Goal: Task Accomplishment & Management: Manage account settings

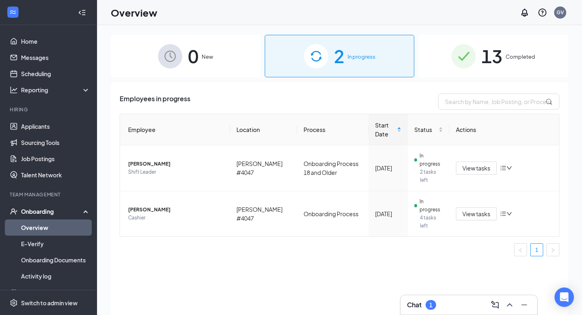
click at [430, 64] on div "13 Completed" at bounding box center [494, 56] width 150 height 42
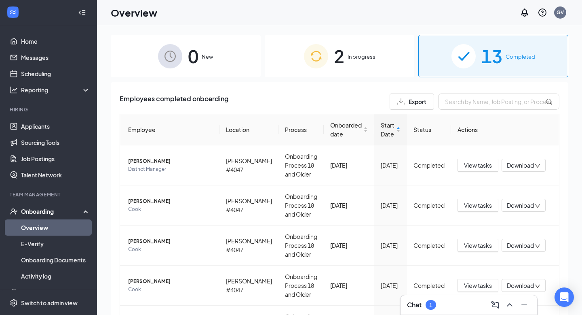
click at [241, 65] on div "0 New" at bounding box center [186, 56] width 150 height 42
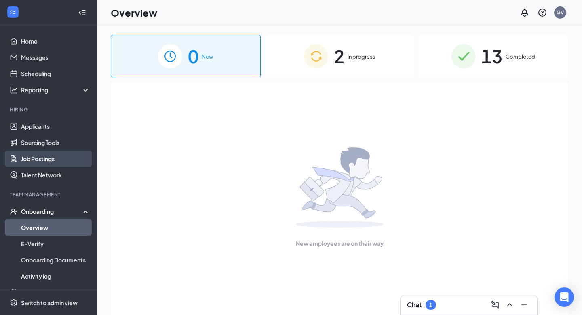
click at [45, 154] on link "Job Postings" at bounding box center [55, 158] width 69 height 16
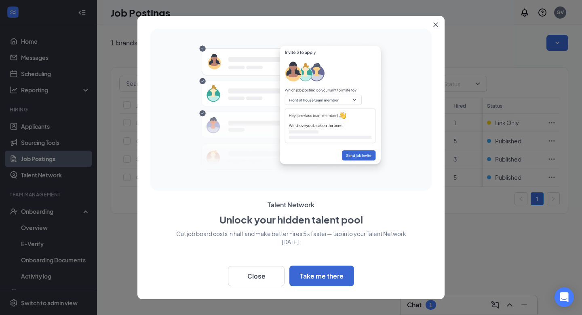
click at [430, 27] on button "Close" at bounding box center [437, 23] width 15 height 15
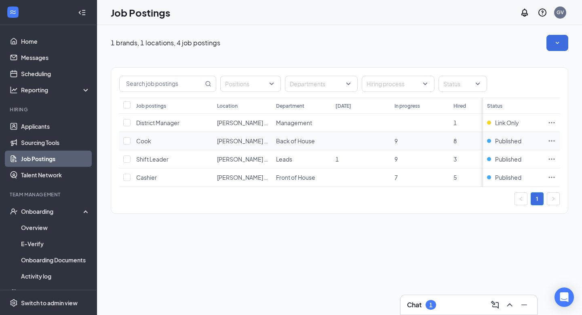
click at [430, 141] on icon "Ellipses" at bounding box center [552, 140] width 6 height 1
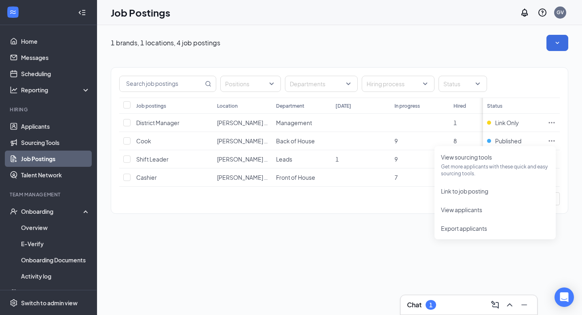
click at [400, 245] on div "1 brands, 1 locations, 4 job postings Positions Departments Hiring process Stat…" at bounding box center [339, 170] width 485 height 290
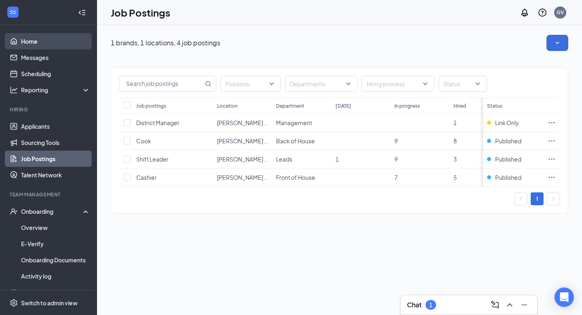
click at [52, 48] on link "Home" at bounding box center [55, 41] width 69 height 16
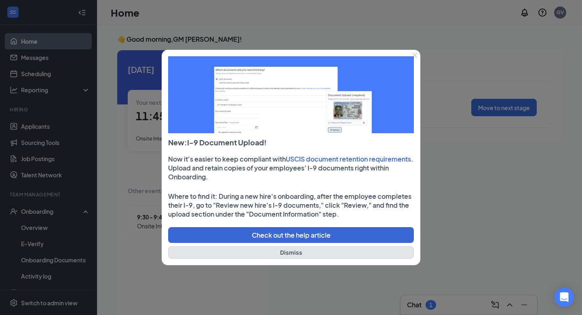
click at [318, 253] on button "Dismiss" at bounding box center [291, 252] width 246 height 13
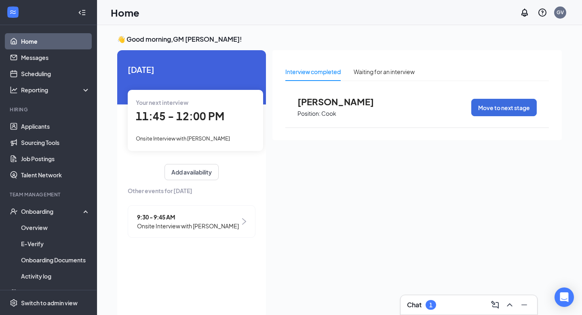
click at [430, 273] on div "Chat 1" at bounding box center [469, 304] width 124 height 13
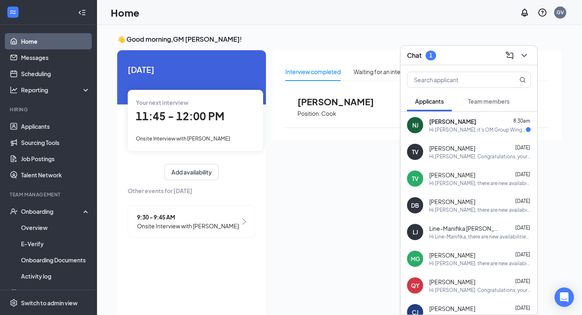
click at [430, 129] on div "Hi [PERSON_NAME], it's OM Group Wingstop HR with Wingstop. This is a reminder a…" at bounding box center [478, 129] width 97 height 7
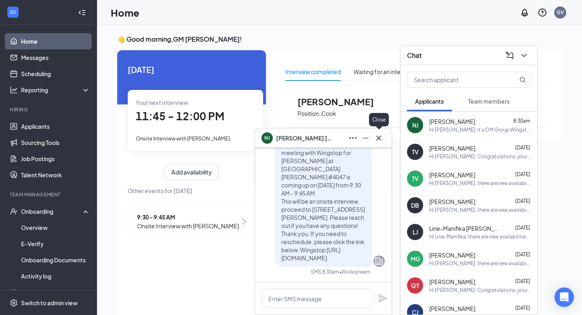
click at [379, 138] on icon "Cross" at bounding box center [379, 138] width 10 height 10
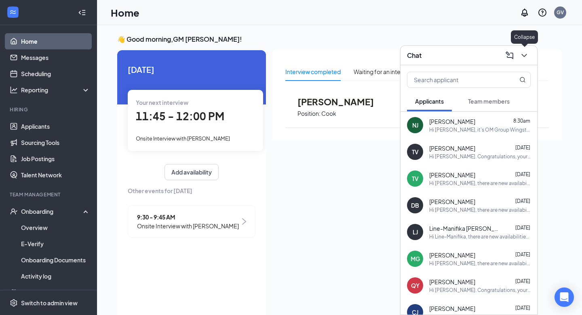
click at [430, 57] on icon "ChevronDown" at bounding box center [525, 56] width 10 height 10
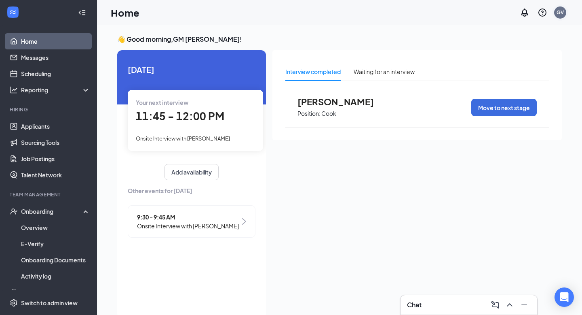
click at [430, 12] on div "GV" at bounding box center [560, 12] width 7 height 7
click at [425, 50] on div "Interview completed Waiting for an interview [PERSON_NAME] Position: [PERSON_NA…" at bounding box center [418, 95] width 290 height 90
click at [175, 174] on button "Add availability" at bounding box center [192, 172] width 54 height 16
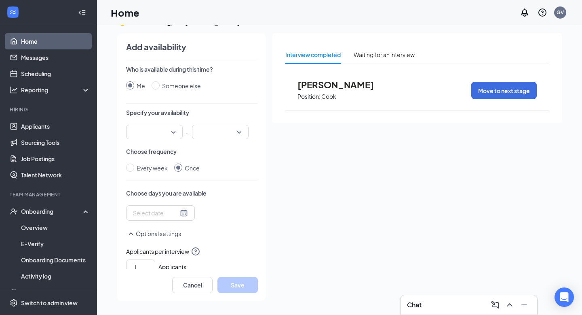
scroll to position [81, 0]
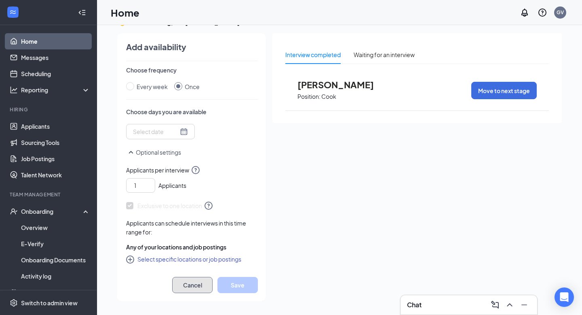
click at [187, 273] on button "Cancel" at bounding box center [192, 285] width 40 height 16
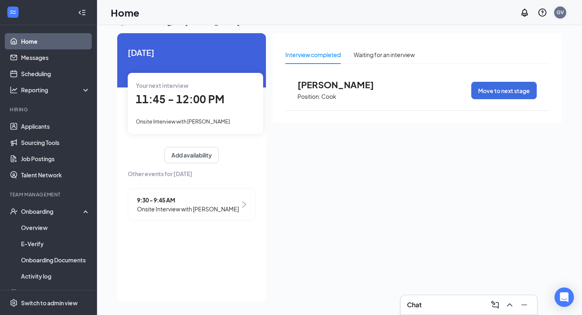
click at [430, 7] on div "GV" at bounding box center [560, 12] width 16 height 16
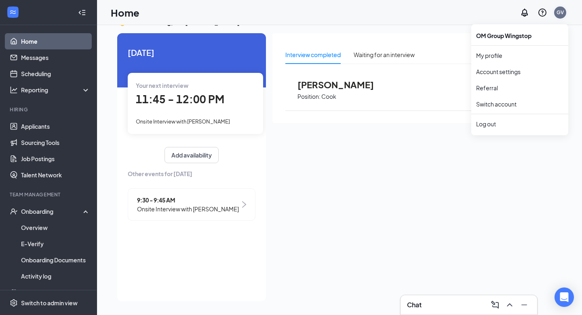
click at [430, 11] on div "GV" at bounding box center [560, 12] width 7 height 7
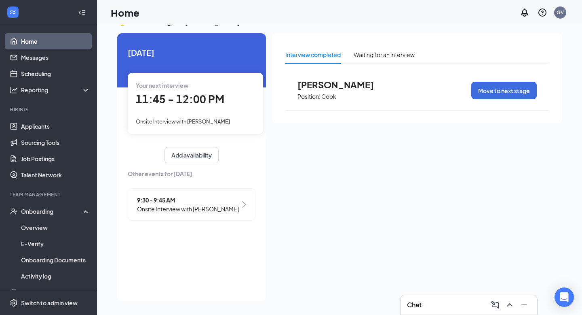
click at [163, 90] on div "Your next interview 11:45 - 12:00 PM Onsite Interview with [PERSON_NAME]" at bounding box center [195, 103] width 135 height 61
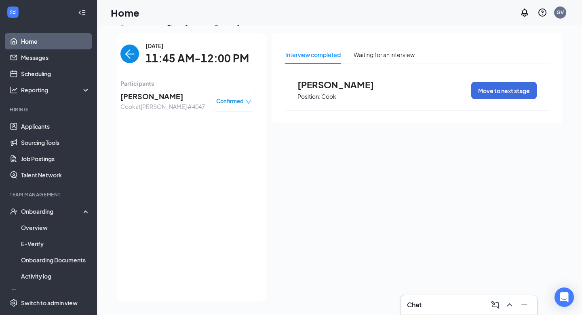
click at [128, 50] on img "back-button" at bounding box center [130, 53] width 19 height 19
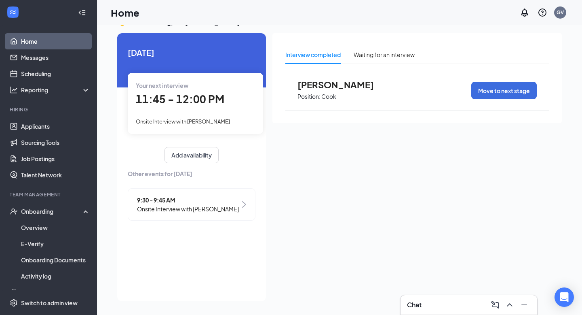
click at [142, 54] on span "[DATE]" at bounding box center [192, 52] width 128 height 13
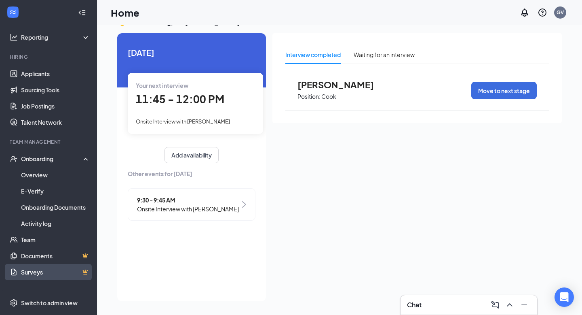
scroll to position [0, 0]
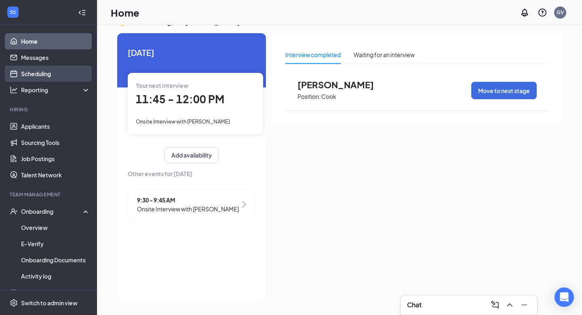
click at [62, 75] on link "Scheduling" at bounding box center [55, 74] width 69 height 16
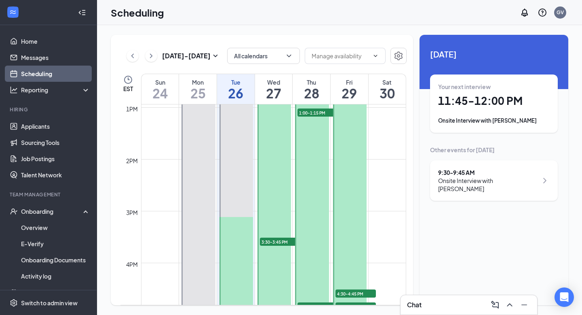
scroll to position [672, 0]
click at [275, 244] on div "3:30-3:45 PM 1" at bounding box center [280, 240] width 42 height 10
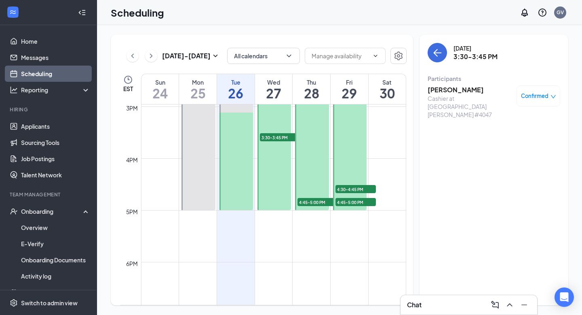
scroll to position [777, 0]
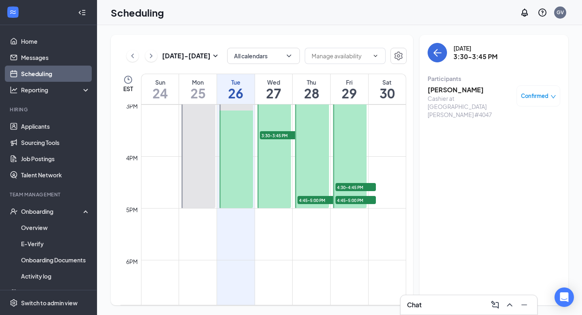
click at [358, 186] on span "4:30-4:45 PM" at bounding box center [356, 187] width 40 height 8
click at [351, 203] on span "4:45-5:00 PM" at bounding box center [356, 200] width 40 height 8
click at [352, 191] on div "1" at bounding box center [356, 195] width 40 height 8
click at [309, 201] on span "4:45-5:00 PM" at bounding box center [318, 200] width 40 height 8
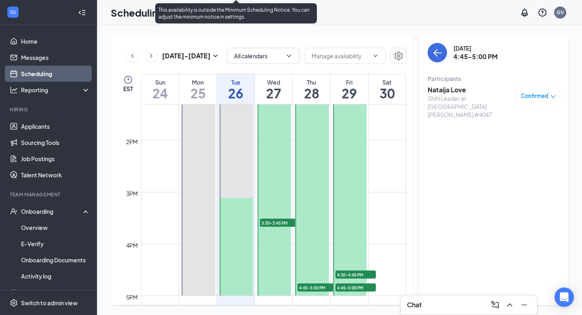
scroll to position [710, 0]
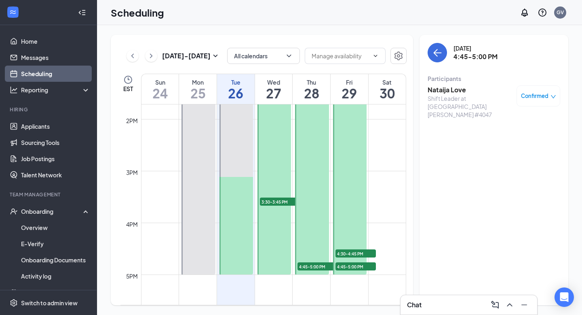
click at [353, 254] on span "4:30-4:45 PM" at bounding box center [356, 253] width 40 height 8
click at [344, 54] on input "text" at bounding box center [340, 55] width 57 height 9
click at [356, 78] on div "Delete all availability" at bounding box center [337, 74] width 53 height 9
type input "Delete all availability"
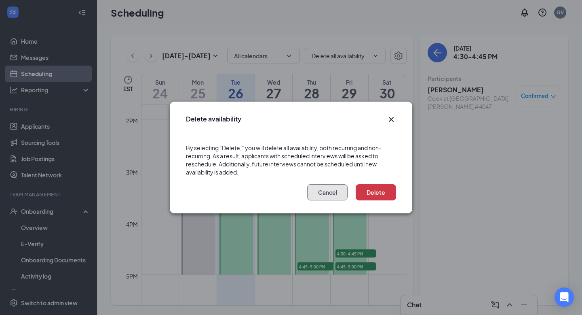
click at [336, 195] on button "Cancel" at bounding box center [327, 192] width 40 height 16
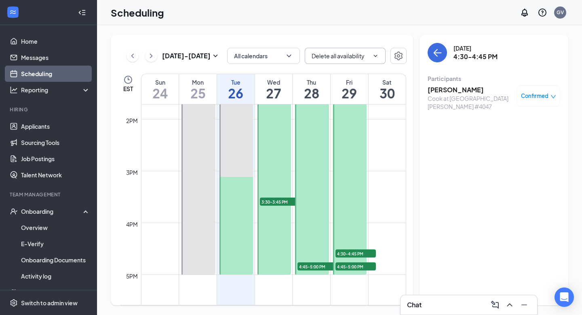
click at [370, 57] on span "Delete all availability" at bounding box center [345, 56] width 81 height 16
click at [398, 57] on icon "Settings" at bounding box center [399, 56] width 10 height 10
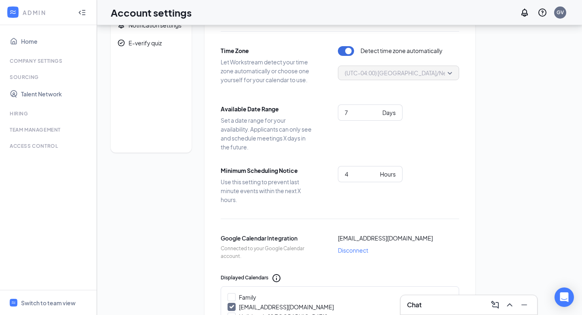
scroll to position [58, 0]
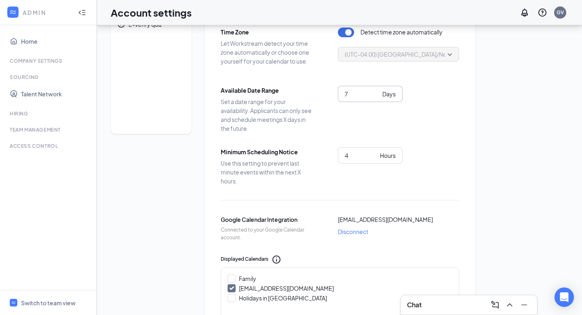
click at [365, 93] on input "7" at bounding box center [362, 93] width 34 height 9
type input "7"
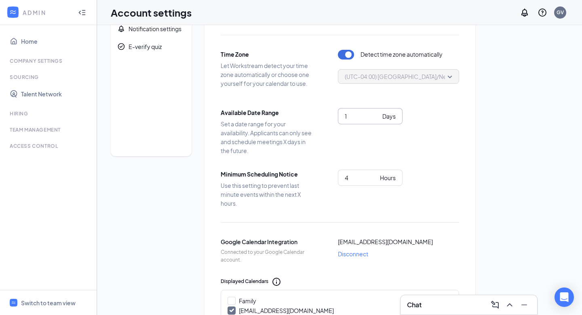
scroll to position [0, 0]
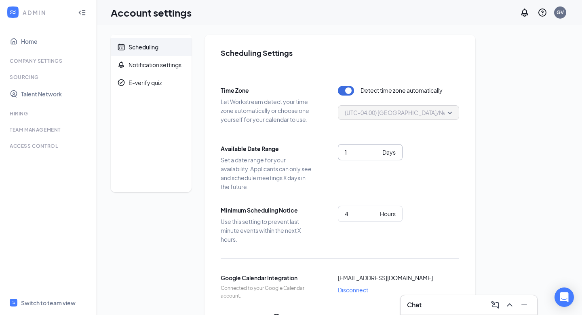
type input "1"
click at [82, 15] on icon "Collapse" at bounding box center [82, 12] width 8 height 8
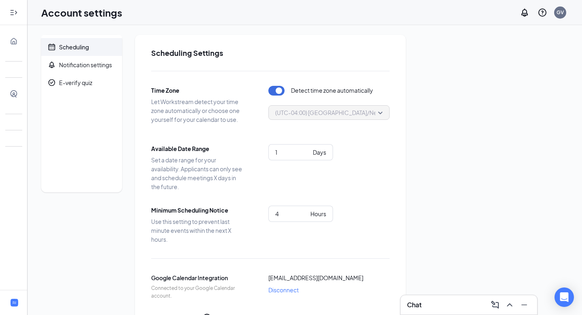
click at [13, 13] on icon "Expand" at bounding box center [14, 12] width 8 height 8
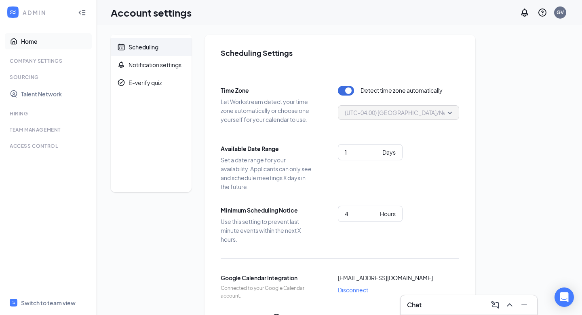
click at [38, 42] on link "Home" at bounding box center [55, 41] width 69 height 16
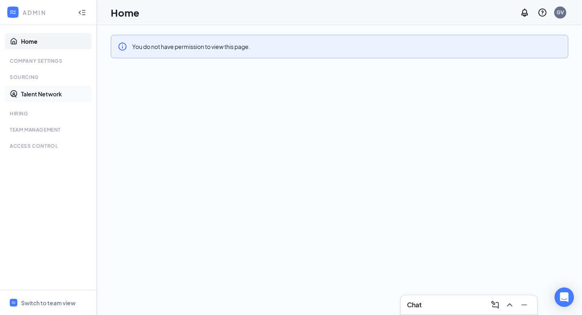
click at [33, 90] on link "Talent Network" at bounding box center [55, 94] width 69 height 16
click at [561, 15] on div "GV" at bounding box center [560, 12] width 7 height 7
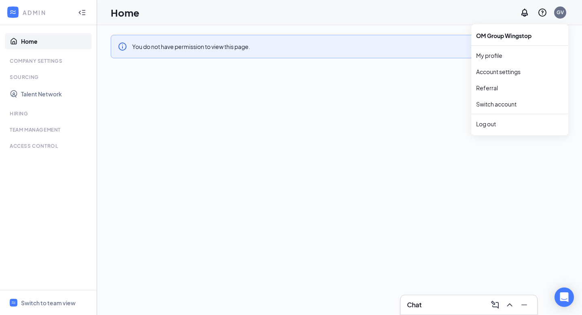
click at [496, 36] on div "OM Group Wingstop" at bounding box center [520, 36] width 97 height 16
click at [485, 53] on link "My profile" at bounding box center [519, 55] width 87 height 8
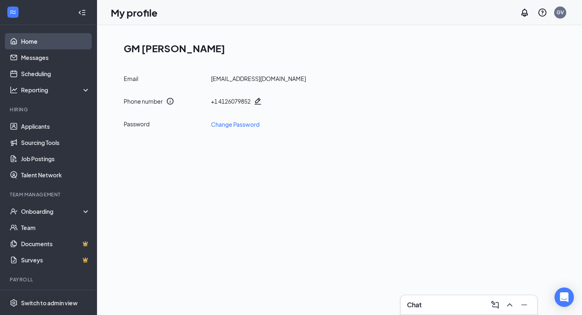
click at [44, 45] on link "Home" at bounding box center [55, 41] width 69 height 16
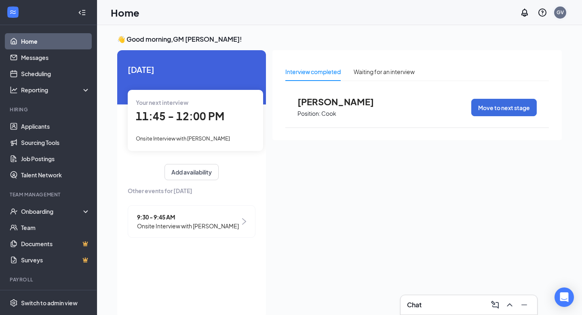
click at [558, 10] on div "GV" at bounding box center [560, 12] width 7 height 7
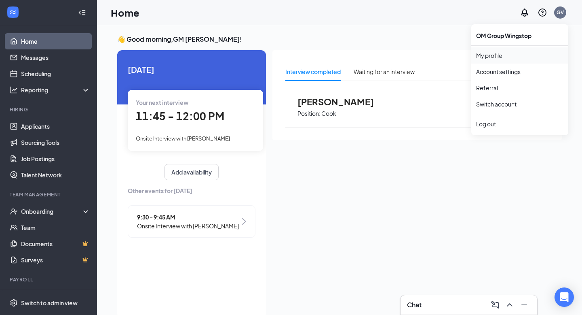
click at [487, 59] on link "My profile" at bounding box center [519, 55] width 87 height 8
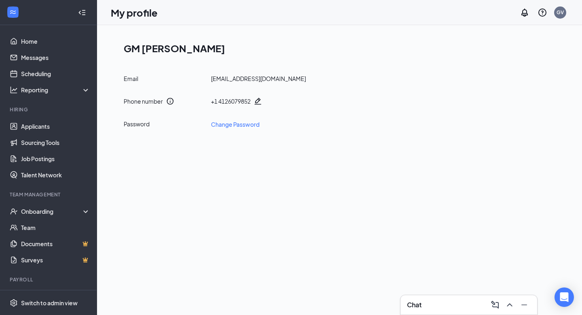
click at [81, 15] on icon "Collapse" at bounding box center [82, 12] width 8 height 8
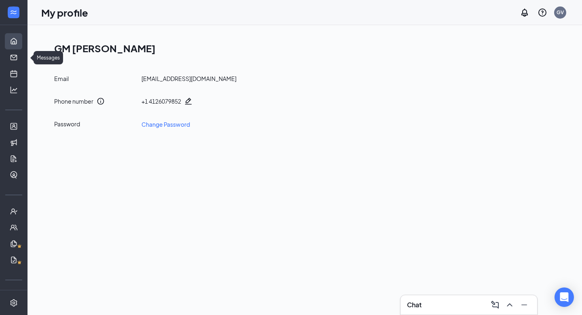
click at [21, 48] on link "Home" at bounding box center [25, 41] width 8 height 16
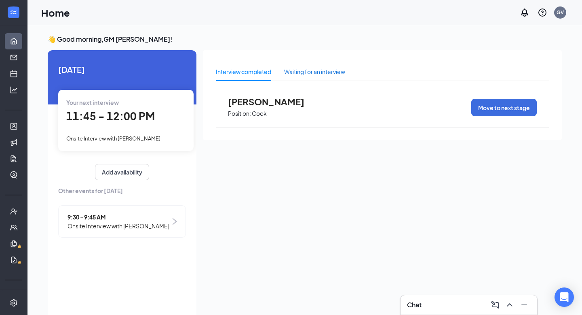
click at [297, 73] on div "Waiting for an interview" at bounding box center [314, 71] width 61 height 9
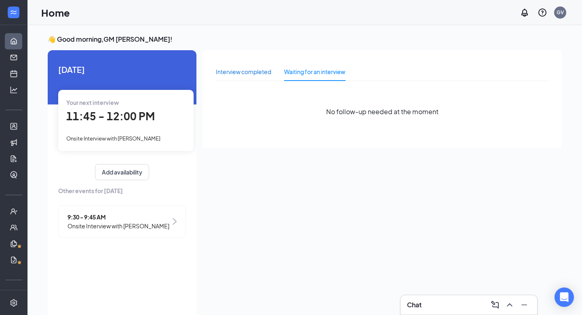
click at [240, 74] on div "Interview completed" at bounding box center [243, 71] width 55 height 9
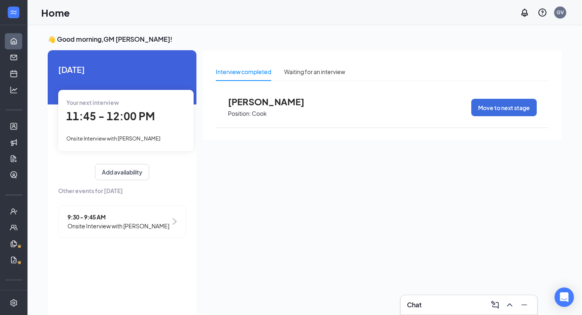
click at [163, 41] on h3 "👋 Good morning, GM Belle Vernon !" at bounding box center [305, 39] width 514 height 9
click at [113, 173] on button "Add availability" at bounding box center [122, 172] width 54 height 16
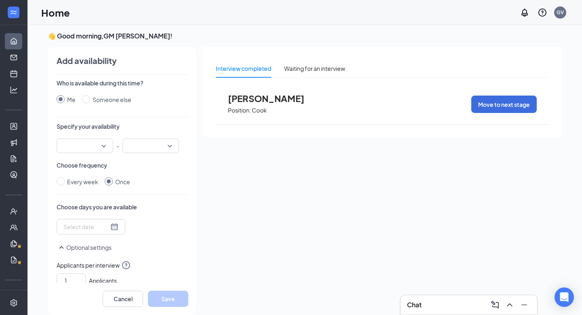
scroll to position [17, 0]
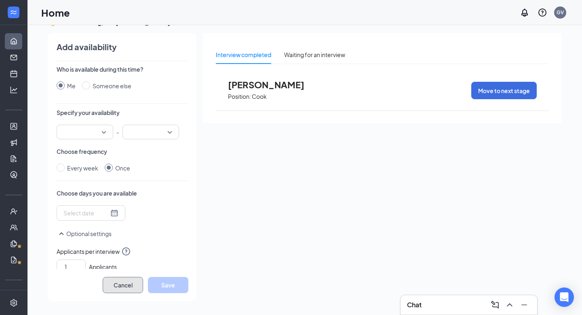
click at [123, 282] on button "Cancel" at bounding box center [123, 285] width 40 height 16
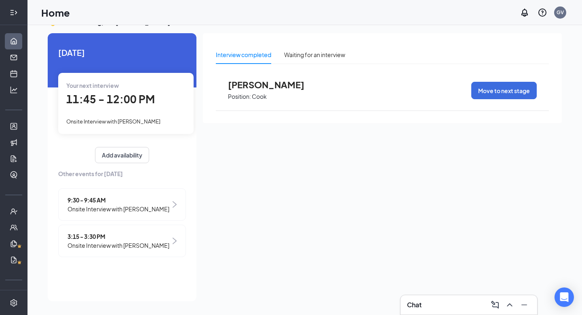
click at [12, 12] on icon "Expand" at bounding box center [14, 12] width 8 height 8
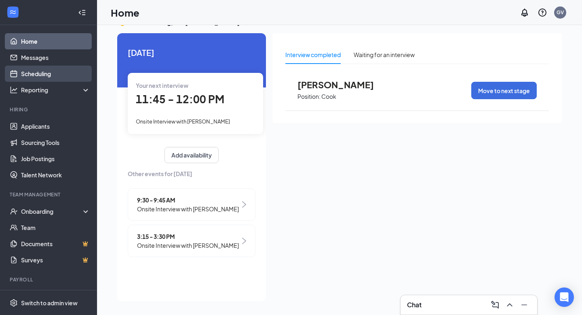
click at [47, 77] on link "Scheduling" at bounding box center [55, 74] width 69 height 16
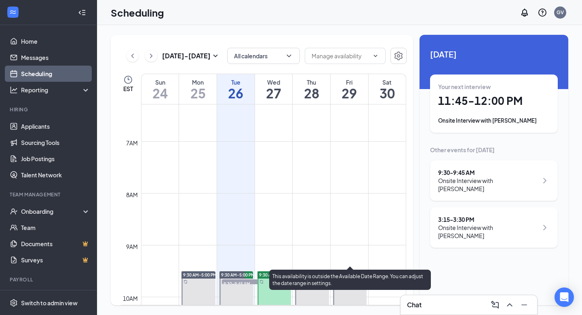
scroll to position [323, 0]
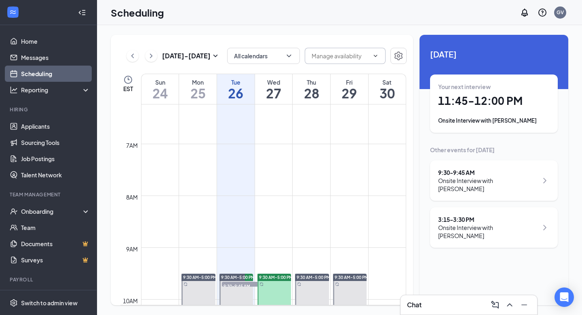
click at [356, 59] on input "text" at bounding box center [340, 55] width 57 height 9
click at [385, 53] on span at bounding box center [345, 56] width 81 height 16
click at [389, 53] on div "All calendars" at bounding box center [317, 56] width 180 height 16
click at [391, 53] on button "button" at bounding box center [399, 56] width 16 height 16
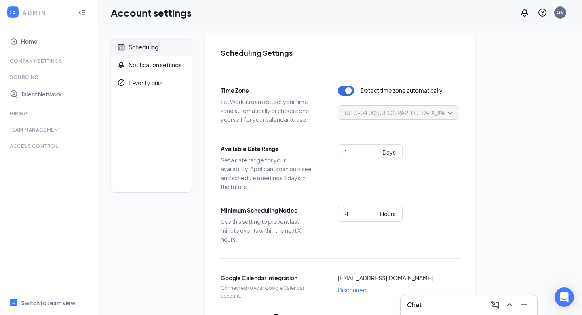
click at [87, 11] on div at bounding box center [82, 12] width 16 height 16
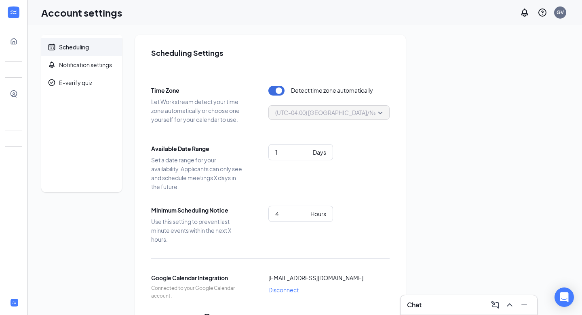
click at [11, 33] on ul "Home Company Settings Sourcing Talent Network Hiring Team Management Time Manag…" at bounding box center [13, 157] width 27 height 265
click at [21, 34] on link "Home" at bounding box center [25, 41] width 8 height 16
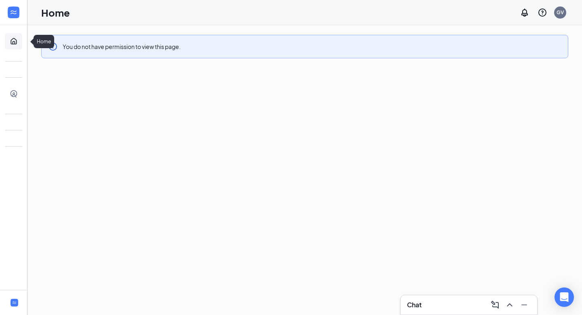
click at [21, 40] on link "Home" at bounding box center [25, 41] width 8 height 16
click at [51, 10] on h1 "Home" at bounding box center [55, 13] width 29 height 14
click at [48, 42] on icon "Info" at bounding box center [53, 47] width 10 height 10
click at [49, 42] on icon "Info" at bounding box center [53, 47] width 10 height 10
click at [51, 46] on icon "Info" at bounding box center [53, 47] width 10 height 10
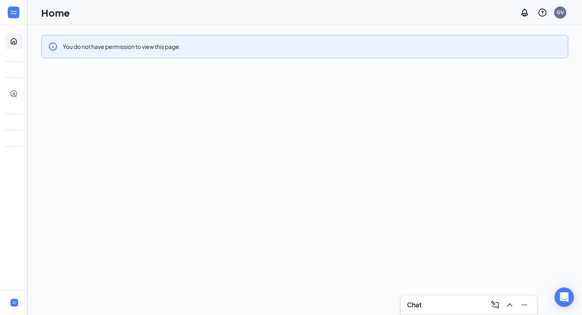
click at [559, 14] on div "GV" at bounding box center [560, 12] width 7 height 7
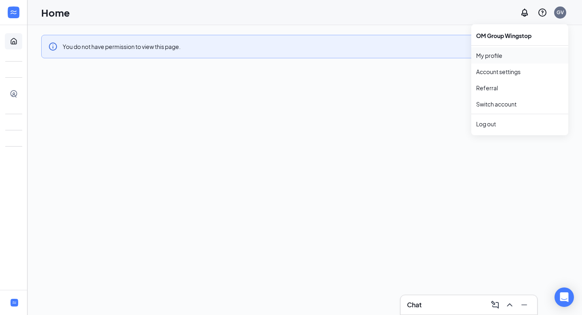
click at [496, 51] on link "My profile" at bounding box center [519, 55] width 87 height 8
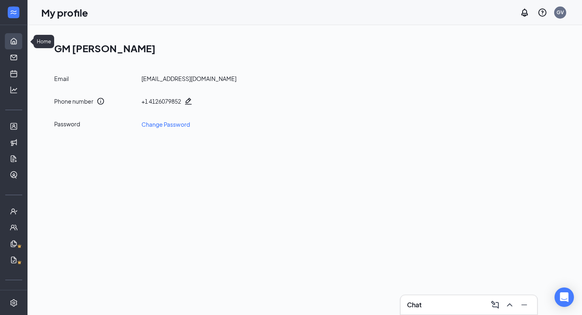
click at [21, 43] on link "Home" at bounding box center [25, 41] width 8 height 16
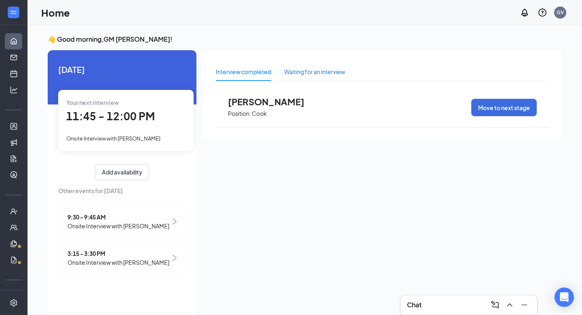
click at [328, 70] on div "Waiting for an interview" at bounding box center [314, 71] width 61 height 9
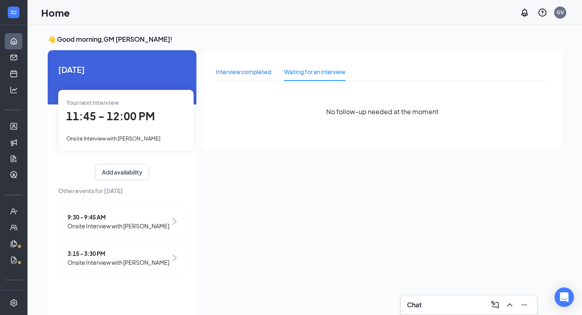
click at [257, 73] on div "Interview completed" at bounding box center [243, 71] width 55 height 9
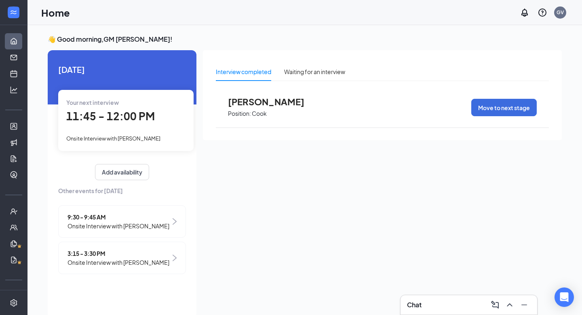
scroll to position [17, 0]
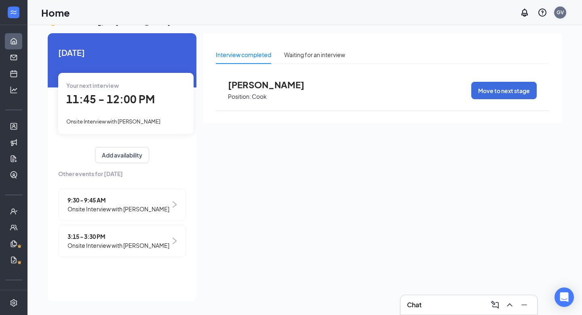
click at [566, 10] on div "GV" at bounding box center [560, 12] width 12 height 12
click at [414, 152] on div "Interview completed Waiting for an interview [PERSON_NAME] Position: [PERSON_NA…" at bounding box center [382, 164] width 359 height 263
click at [21, 67] on link "Scheduling" at bounding box center [25, 74] width 8 height 16
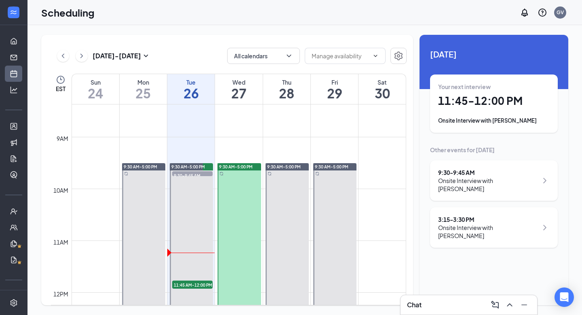
scroll to position [430, 0]
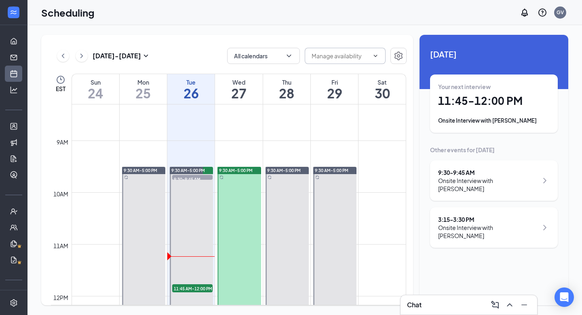
click at [354, 59] on input "text" at bounding box center [340, 55] width 57 height 9
click at [343, 75] on div "Delete all availability" at bounding box center [337, 74] width 53 height 9
type input "Delete all availability"
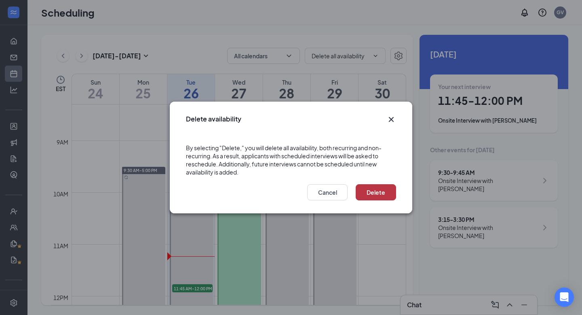
click at [385, 195] on button "Delete" at bounding box center [376, 192] width 40 height 16
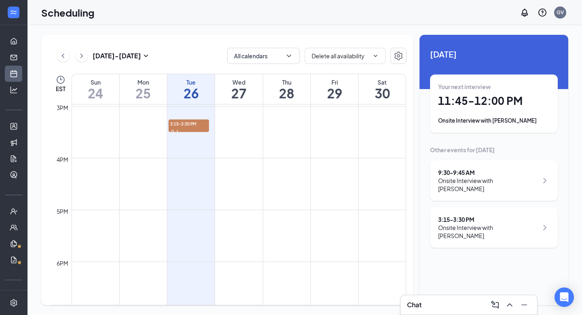
scroll to position [760, 0]
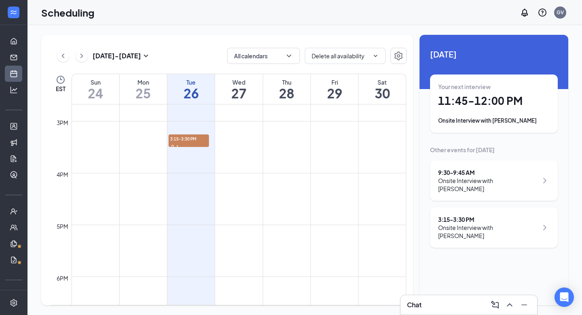
click at [471, 182] on div "Onsite Interview with [PERSON_NAME]" at bounding box center [488, 184] width 100 height 16
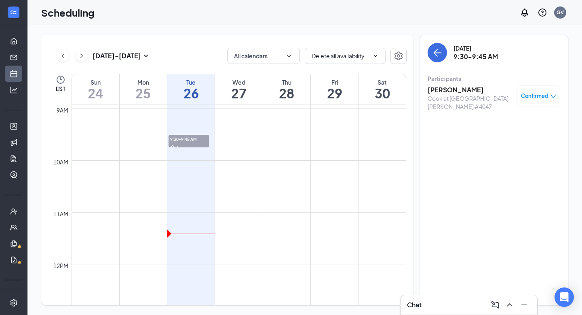
scroll to position [287, 0]
click at [159, 23] on div "Scheduling GV" at bounding box center [305, 12] width 555 height 25
